Goal: Task Accomplishment & Management: Manage account settings

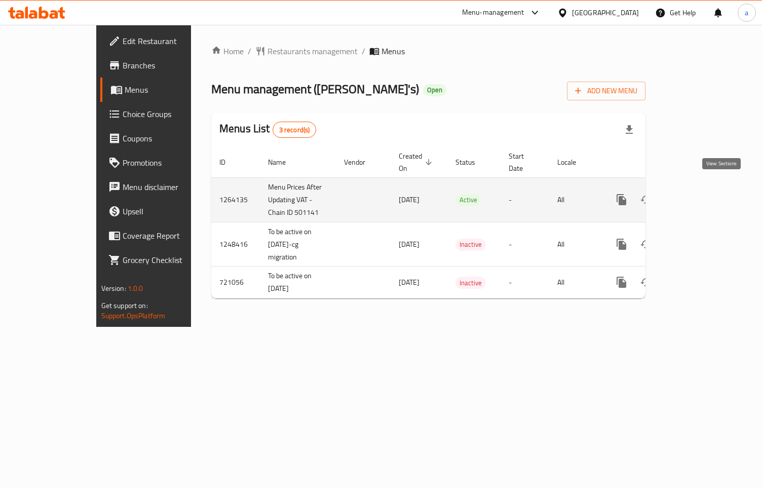
click at [701, 194] on icon "enhanced table" at bounding box center [695, 200] width 12 height 12
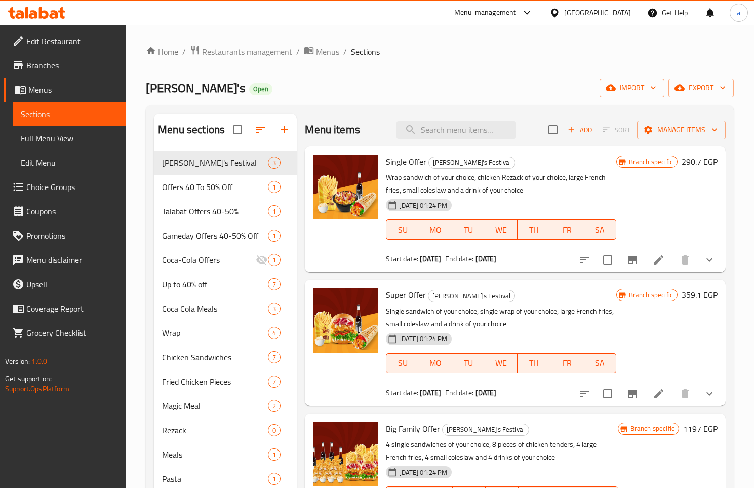
click at [55, 191] on span "Choice Groups" at bounding box center [72, 187] width 92 height 12
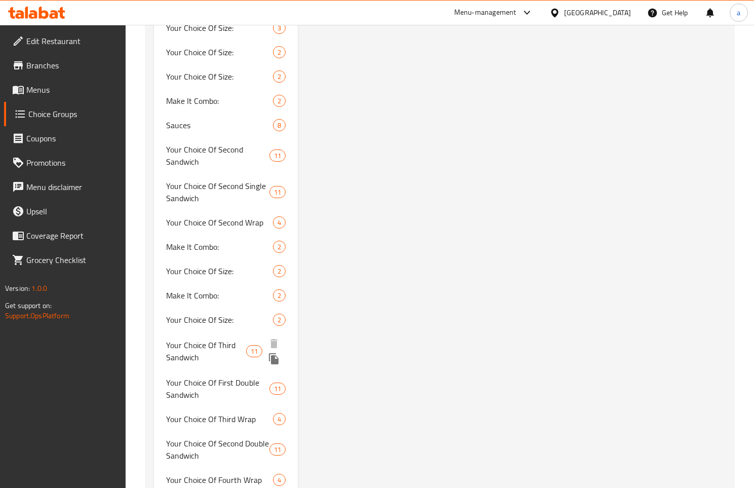
scroll to position [1072, 0]
click at [196, 121] on span "Sauces" at bounding box center [204, 127] width 77 height 12
type input "Sauces"
type input "صوصات"
type input "0"
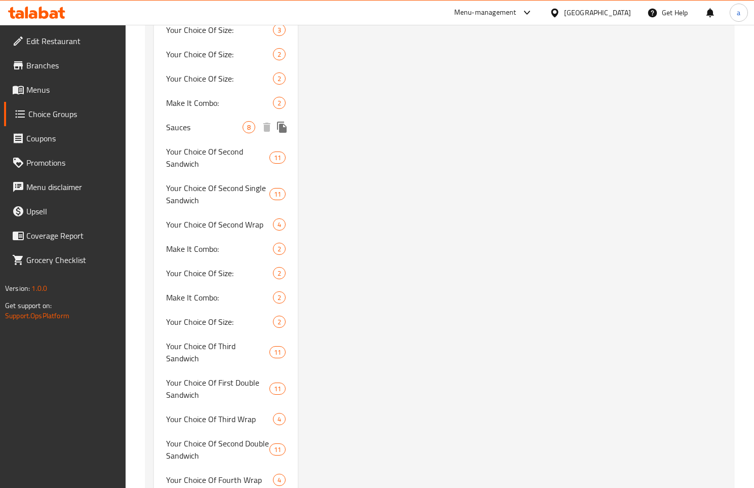
type input "8"
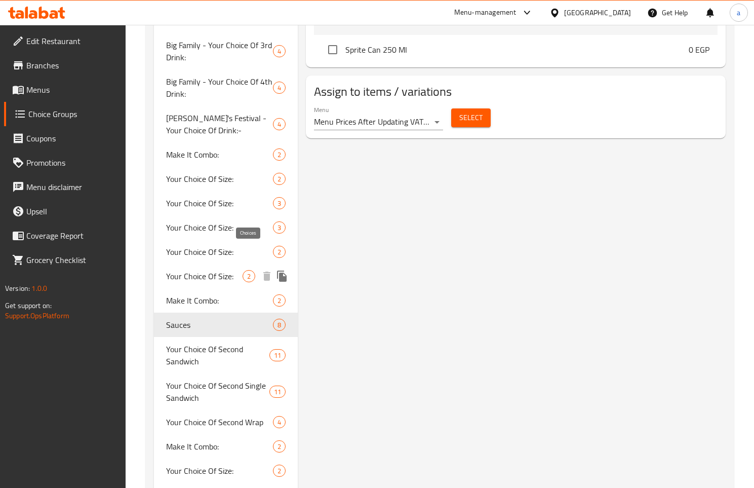
scroll to position [869, 0]
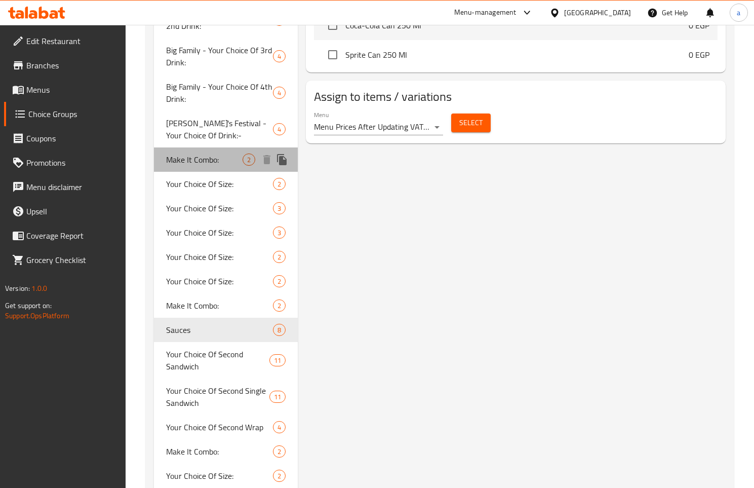
click at [215, 154] on span "Make It Combo:" at bounding box center [204, 160] width 77 height 12
type input "Make It Combo:"
type input "إجعله كومبو:"
type input "2"
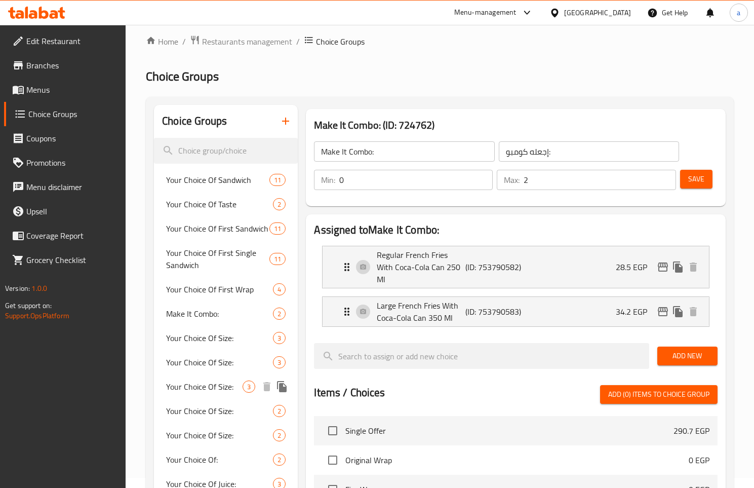
scroll to position [8, 0]
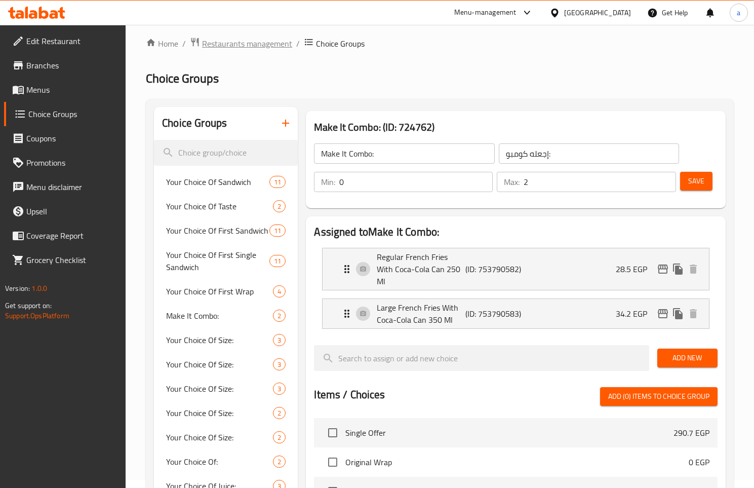
click at [238, 47] on span "Restaurants management" at bounding box center [247, 43] width 90 height 12
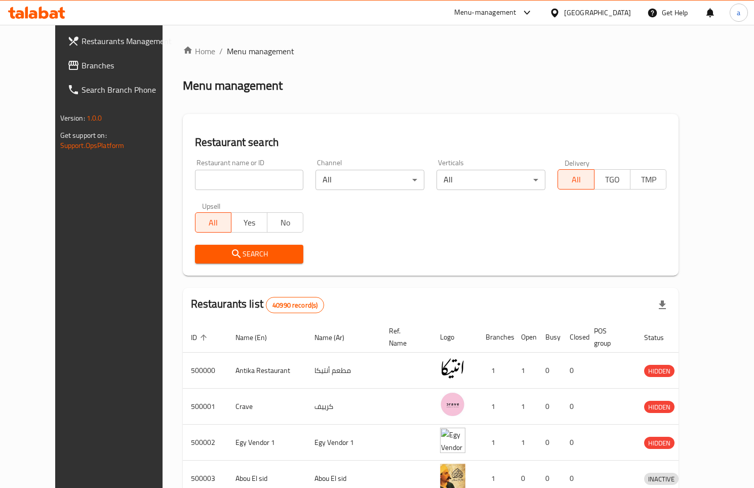
click at [82, 62] on span "Branches" at bounding box center [128, 65] width 92 height 12
